Goal: Task Accomplishment & Management: Manage account settings

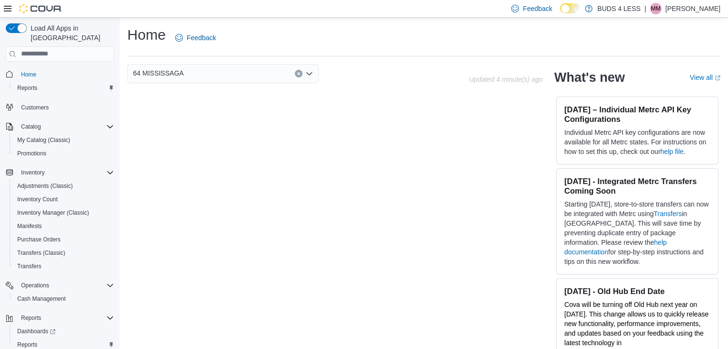
click at [693, 12] on p "[PERSON_NAME]" at bounding box center [692, 8] width 55 height 11
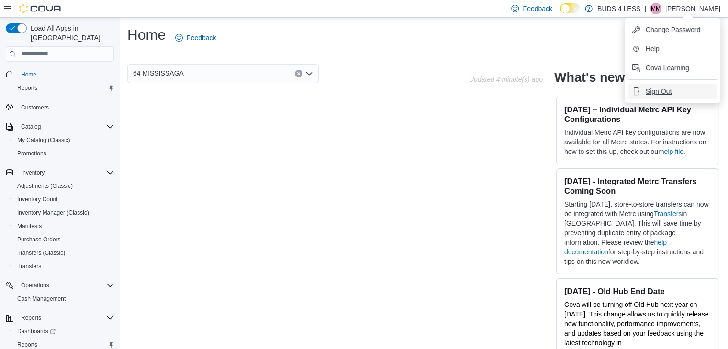
click at [654, 94] on span "Sign Out" at bounding box center [658, 92] width 26 height 10
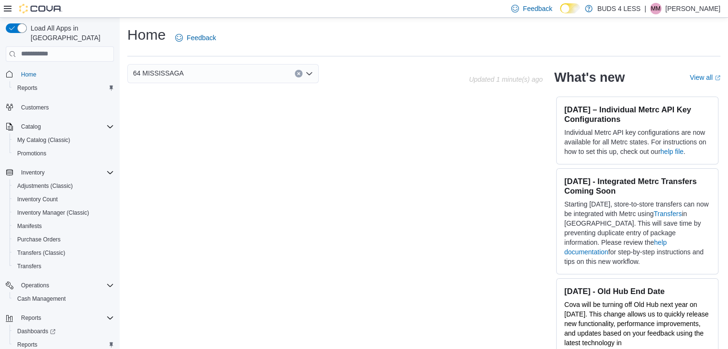
click at [708, 10] on p "[PERSON_NAME]" at bounding box center [692, 8] width 55 height 11
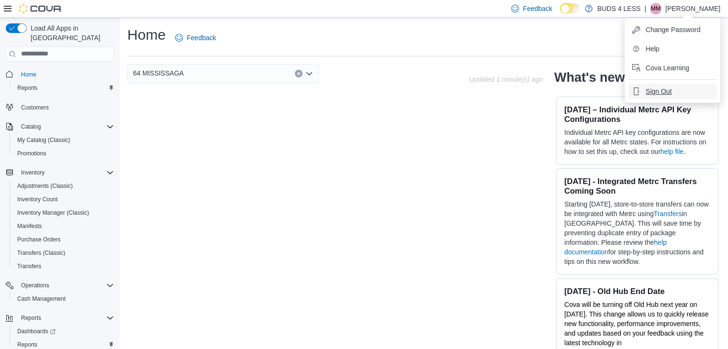
click at [654, 94] on span "Sign Out" at bounding box center [658, 92] width 26 height 10
